Goal: Find specific page/section: Find specific page/section

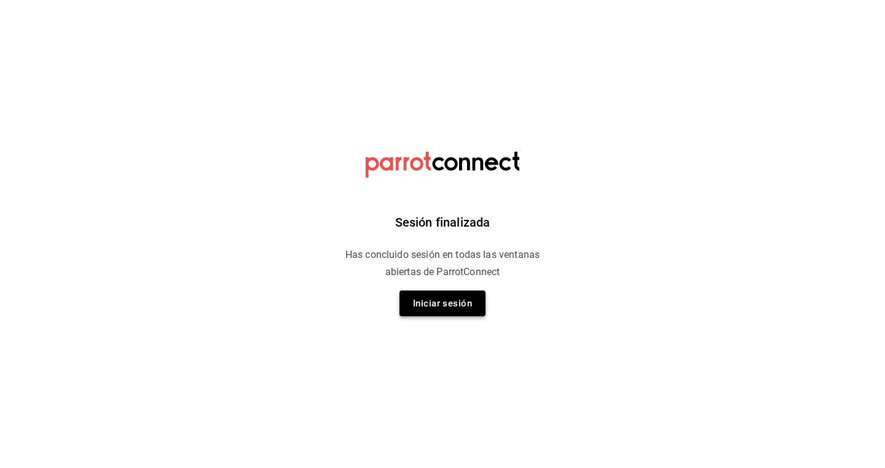
click at [448, 312] on button "Iniciar sesión" at bounding box center [443, 304] width 86 height 26
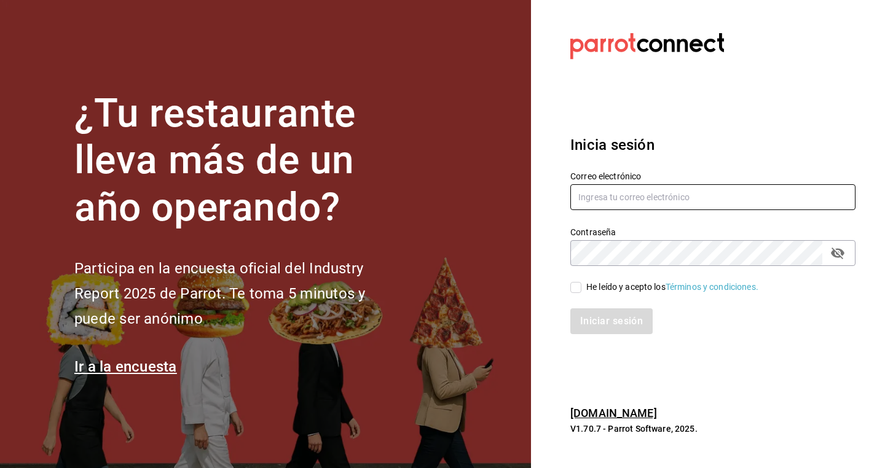
type input "chanel@koneru.mx"
click at [576, 294] on div "Iniciar sesión" at bounding box center [706, 314] width 300 height 41
click at [574, 290] on input "He leído y acepto los Términos y condiciones." at bounding box center [575, 287] width 11 height 11
checkbox input "true"
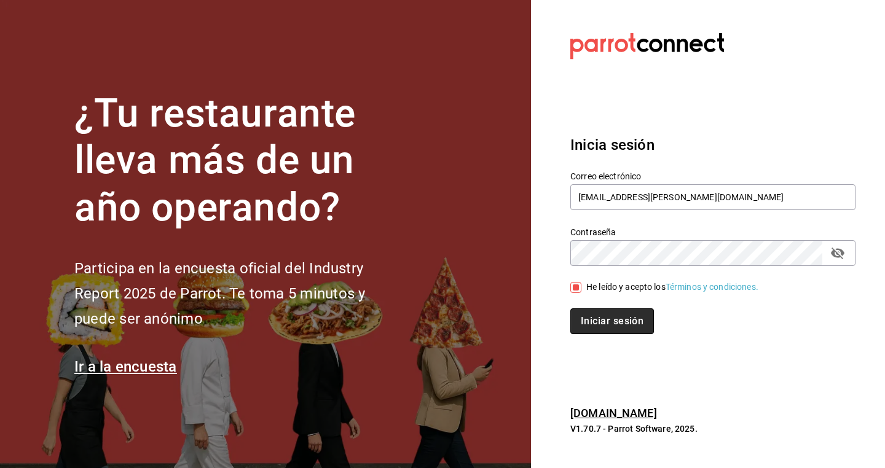
click at [591, 323] on button "Iniciar sesión" at bounding box center [612, 322] width 84 height 26
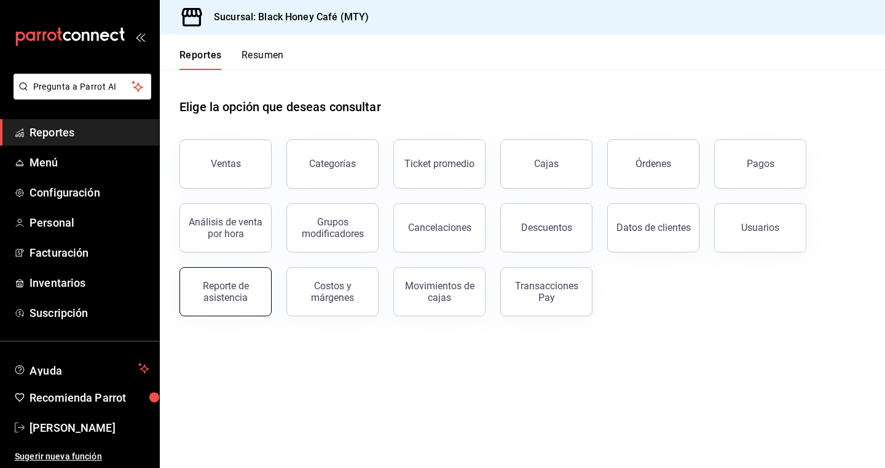
click at [240, 286] on div "Reporte de asistencia" at bounding box center [225, 291] width 76 height 23
